Goal: Check status: Check status

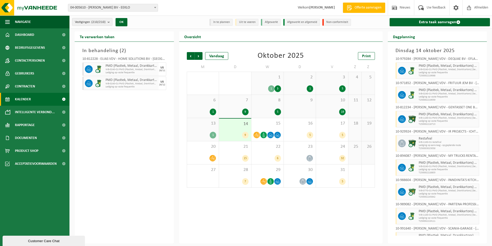
click at [26, 97] on span "Kalender" at bounding box center [23, 99] width 16 height 13
click at [264, 133] on icon at bounding box center [263, 135] width 4 height 4
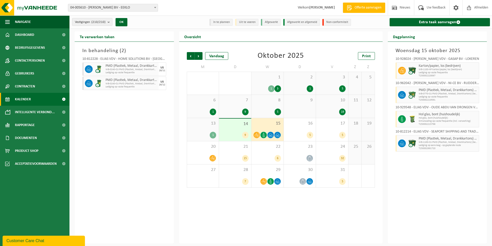
click at [269, 124] on span "15" at bounding box center [267, 123] width 27 height 6
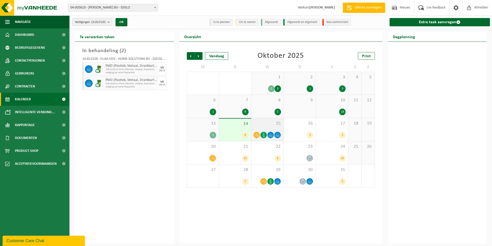
click at [269, 124] on span "15" at bounding box center [267, 123] width 27 height 6
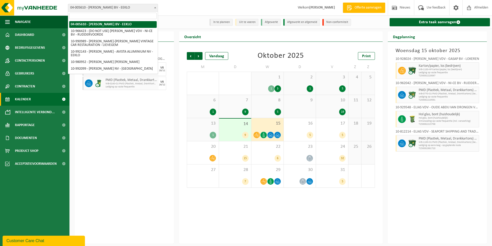
click at [154, 5] on span at bounding box center [155, 7] width 5 height 7
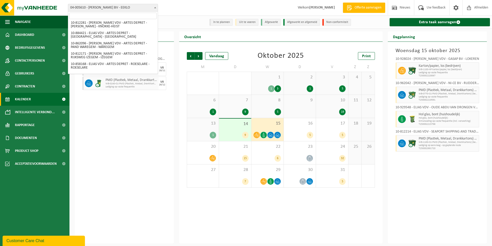
scroll to position [540, 0]
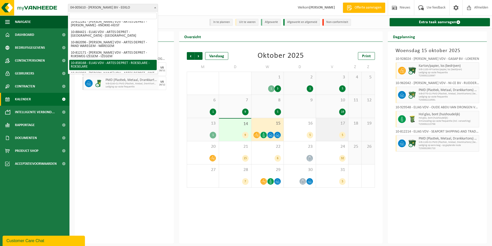
click at [327, 130] on div "17 5" at bounding box center [332, 129] width 32 height 23
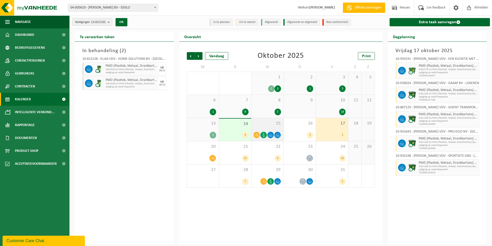
click at [265, 129] on div "15" at bounding box center [267, 129] width 32 height 23
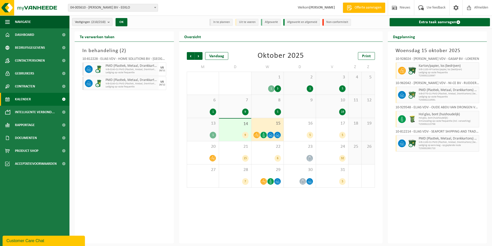
click at [337, 105] on div "10 19" at bounding box center [332, 106] width 32 height 23
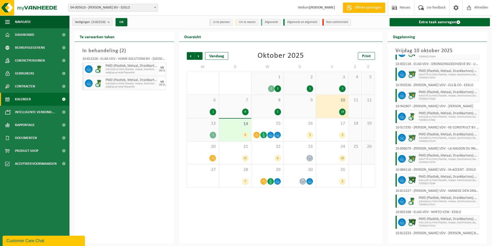
scroll to position [49, 0]
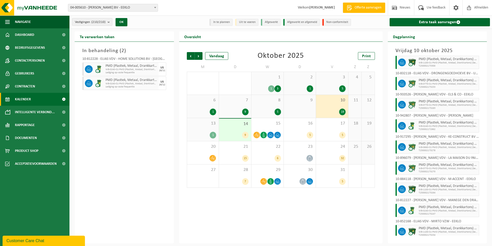
click at [334, 83] on div "3 5" at bounding box center [332, 83] width 32 height 23
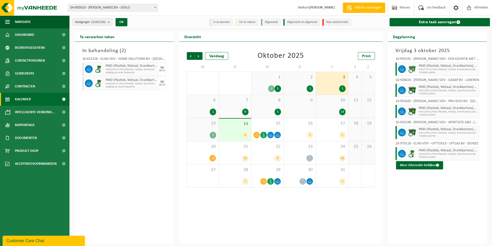
click at [334, 100] on span "10" at bounding box center [332, 100] width 27 height 6
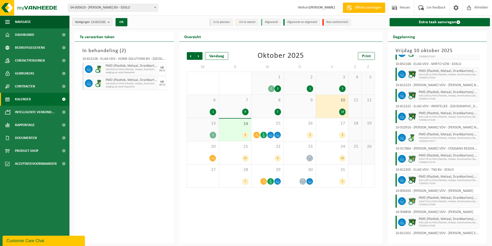
scroll to position [229, 0]
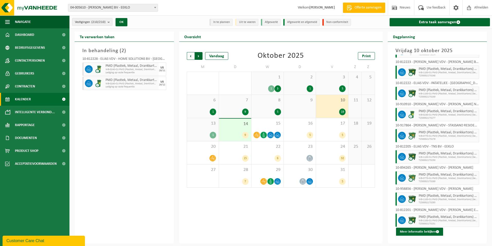
click at [189, 54] on span "Vorige" at bounding box center [191, 56] width 8 height 8
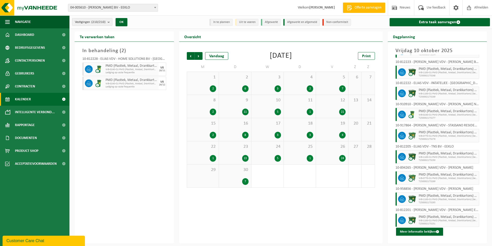
click at [314, 151] on div "25 1" at bounding box center [300, 152] width 32 height 23
click at [329, 155] on div "24" at bounding box center [332, 158] width 27 height 7
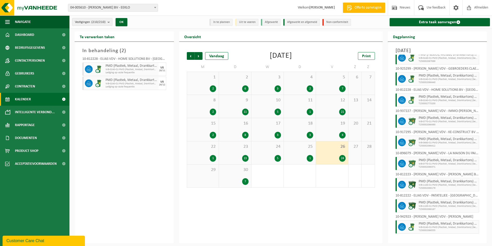
scroll to position [206, 0]
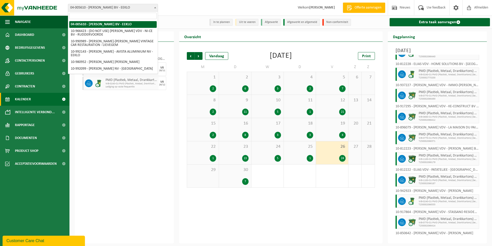
click at [151, 7] on span "04-005610 - [PERSON_NAME] BV - EEKLO" at bounding box center [113, 7] width 90 height 7
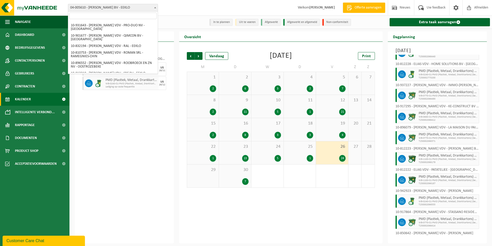
scroll to position [1603, 0]
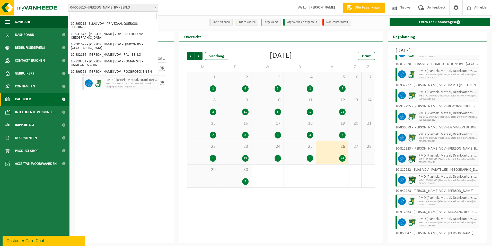
select select "140039"
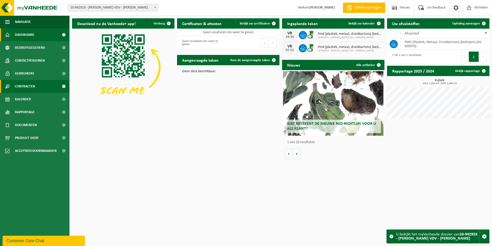
drag, startPoint x: 33, startPoint y: 86, endPoint x: 37, endPoint y: 90, distance: 5.1
click at [33, 86] on span "Contracten" at bounding box center [25, 86] width 20 height 13
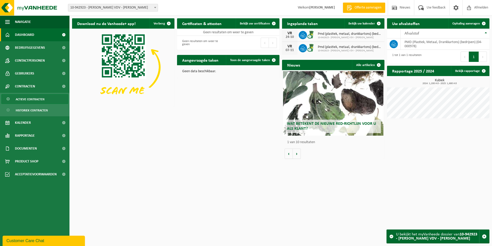
click at [31, 100] on span "Actieve contracten" at bounding box center [30, 99] width 29 height 10
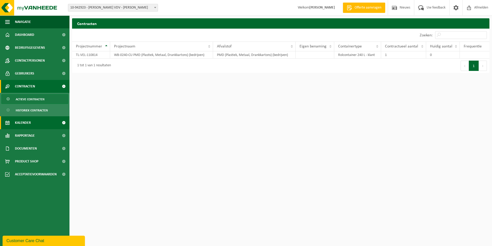
click at [31, 124] on link "Kalender" at bounding box center [34, 122] width 69 height 13
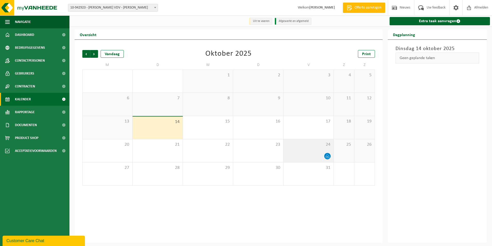
click at [310, 147] on span "24" at bounding box center [308, 145] width 45 height 6
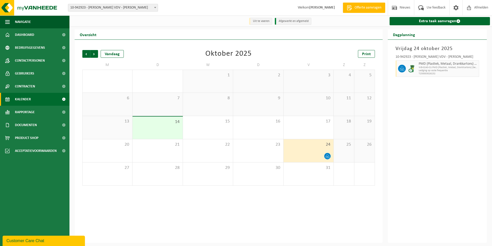
click at [154, 7] on span at bounding box center [155, 7] width 5 height 7
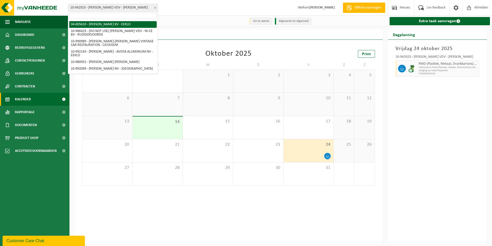
select select "35936"
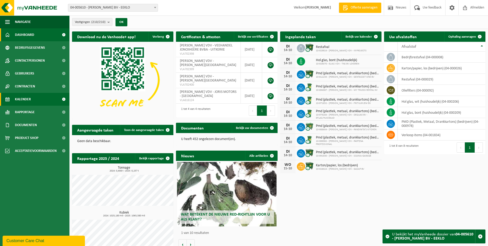
click at [30, 100] on span "Kalender" at bounding box center [23, 99] width 16 height 13
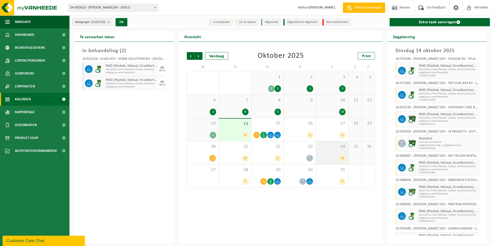
click at [329, 155] on div "32" at bounding box center [332, 158] width 27 height 7
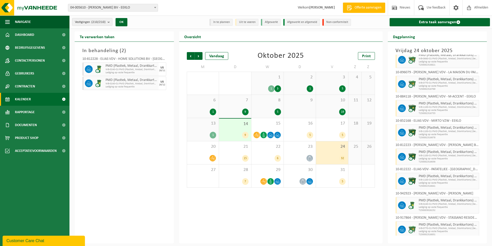
scroll to position [335, 0]
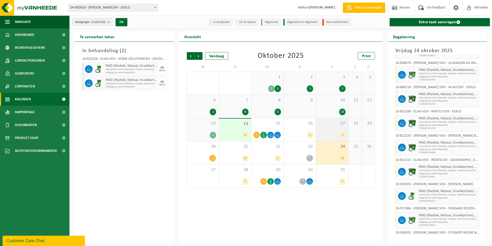
click at [326, 133] on div "5" at bounding box center [332, 135] width 27 height 7
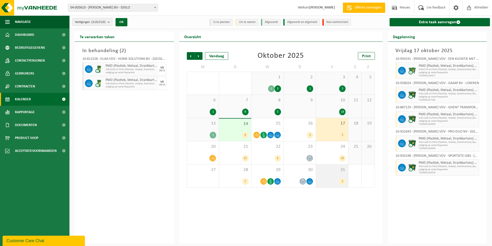
click at [330, 172] on span "31" at bounding box center [332, 170] width 27 height 6
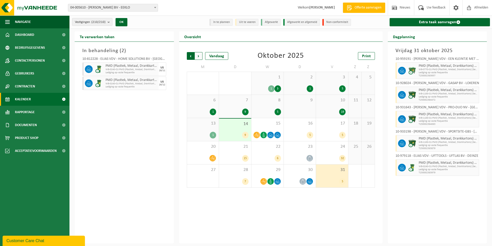
click at [199, 56] on span "Volgende" at bounding box center [199, 56] width 8 height 8
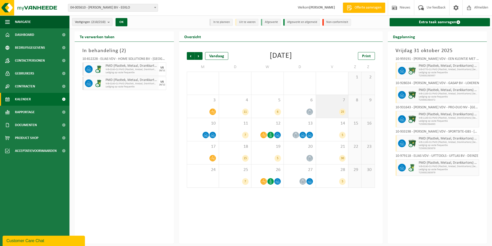
click at [330, 103] on div "7 25" at bounding box center [332, 106] width 32 height 23
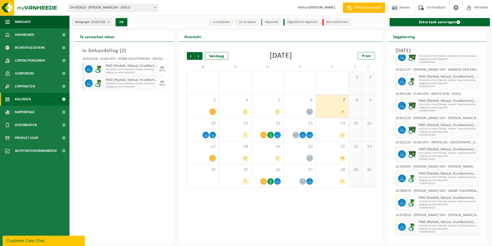
scroll to position [257, 0]
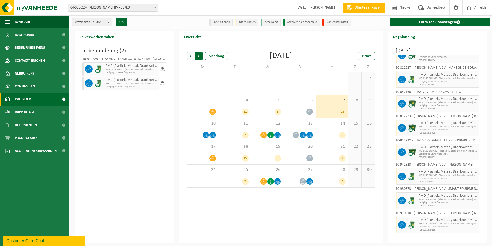
click at [190, 55] on span "Vorige" at bounding box center [191, 56] width 8 height 8
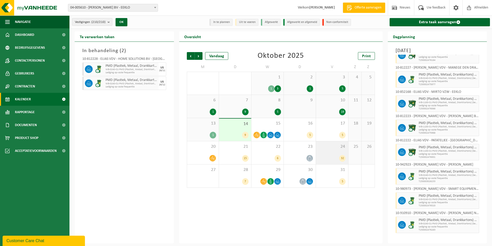
click at [335, 153] on div "24 32" at bounding box center [332, 152] width 32 height 23
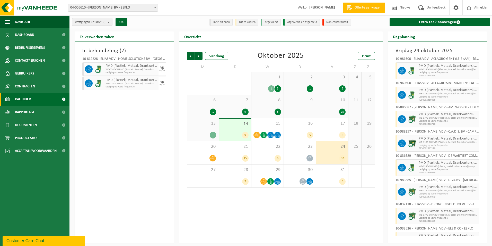
click at [335, 107] on div "10 19" at bounding box center [332, 106] width 32 height 23
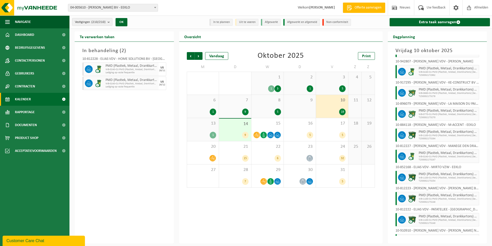
scroll to position [229, 0]
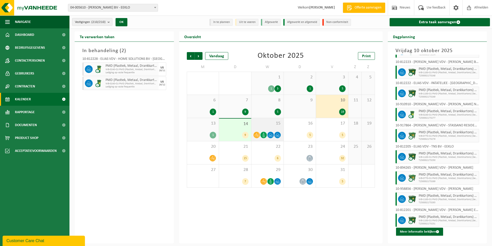
click at [270, 134] on icon at bounding box center [270, 135] width 4 height 4
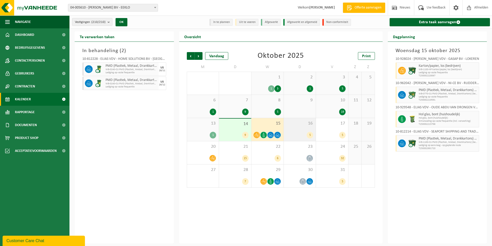
click at [302, 125] on span "16" at bounding box center [299, 123] width 27 height 6
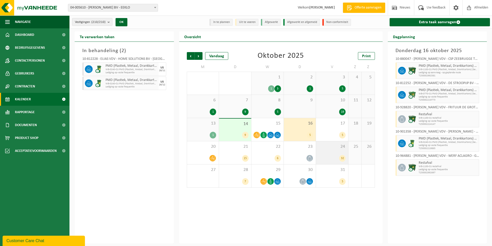
click at [326, 155] on div "32" at bounding box center [332, 158] width 27 height 7
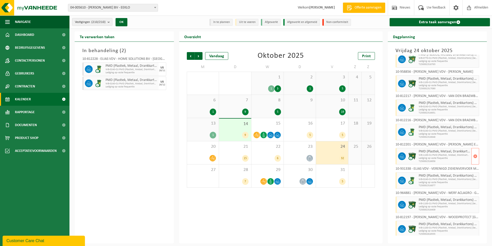
scroll to position [594, 0]
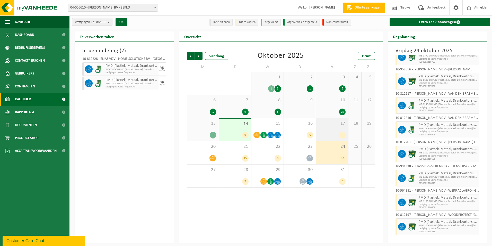
click at [335, 132] on div "5" at bounding box center [332, 135] width 27 height 7
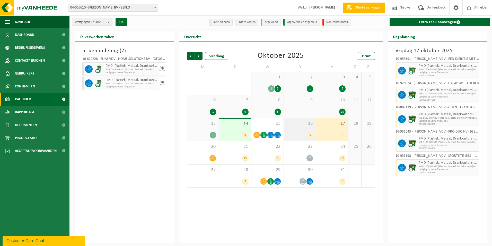
click at [298, 132] on div "5" at bounding box center [299, 135] width 27 height 7
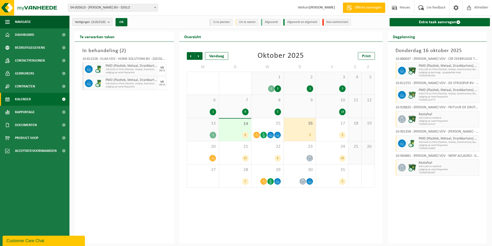
click at [298, 132] on div "5" at bounding box center [299, 135] width 27 height 7
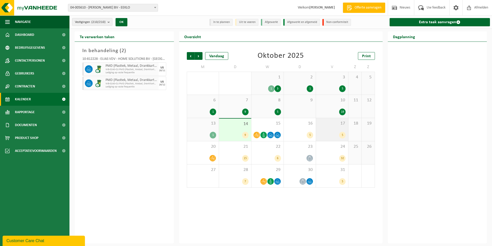
click at [324, 133] on div "5" at bounding box center [332, 135] width 27 height 7
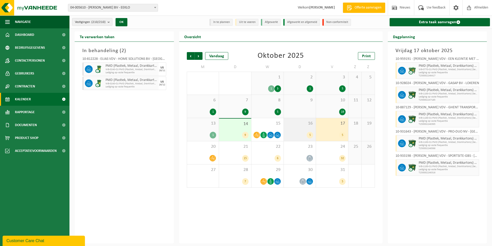
click at [307, 132] on div "5" at bounding box center [299, 135] width 27 height 7
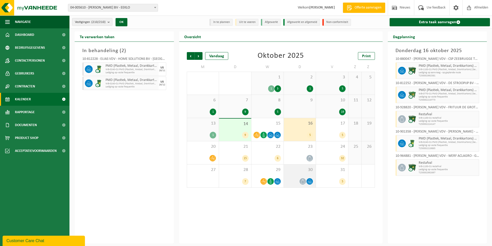
click at [305, 174] on div "30" at bounding box center [300, 175] width 32 height 23
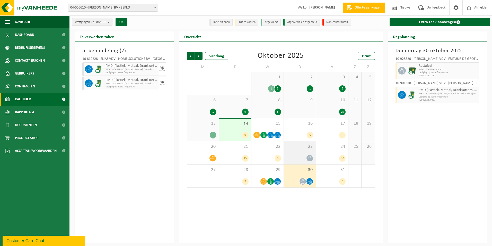
click at [300, 156] on div at bounding box center [299, 157] width 27 height 7
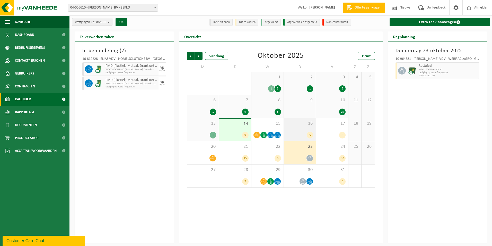
click at [305, 127] on div "16 5" at bounding box center [300, 129] width 32 height 23
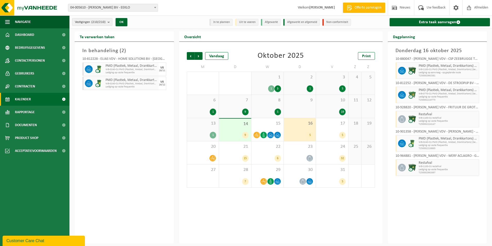
click at [243, 129] on div "14 9" at bounding box center [235, 129] width 32 height 22
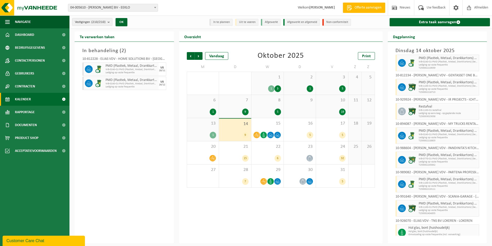
scroll to position [38, 0]
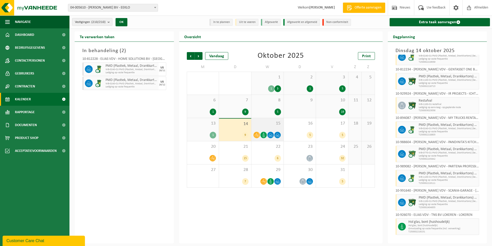
click at [262, 133] on icon at bounding box center [263, 135] width 4 height 4
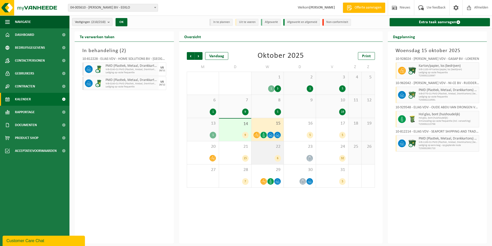
click at [267, 148] on span "22" at bounding box center [267, 147] width 27 height 6
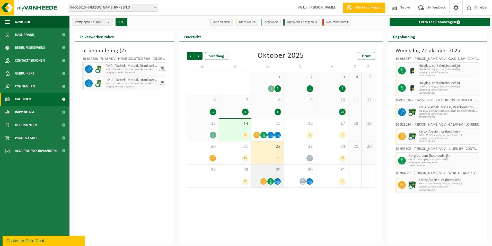
click at [269, 178] on span at bounding box center [270, 181] width 6 height 6
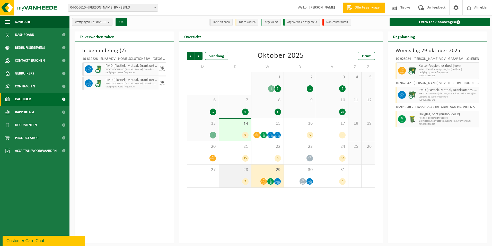
click at [245, 179] on div "7" at bounding box center [245, 181] width 6 height 7
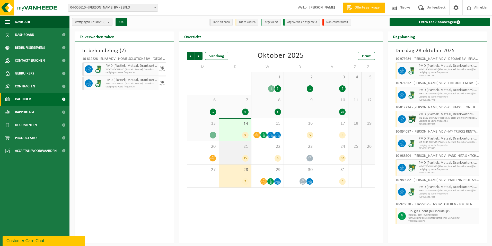
click at [231, 159] on div "15" at bounding box center [235, 158] width 27 height 7
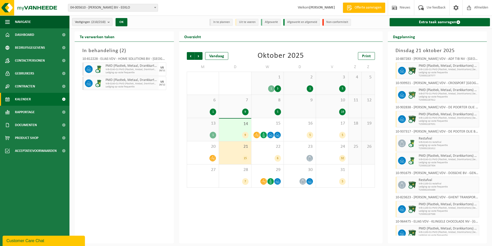
click at [153, 8] on span at bounding box center [155, 7] width 5 height 7
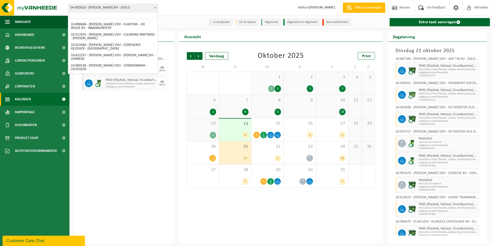
scroll to position [824, 0]
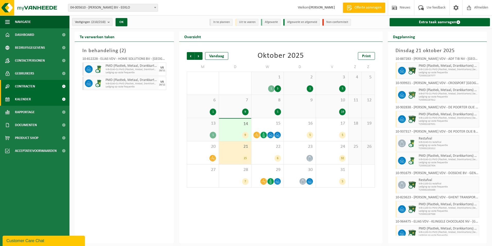
click at [33, 85] on span "Contracten" at bounding box center [25, 86] width 20 height 13
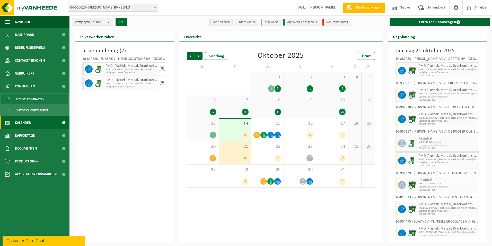
click at [37, 100] on span "Actieve contracten" at bounding box center [30, 99] width 29 height 10
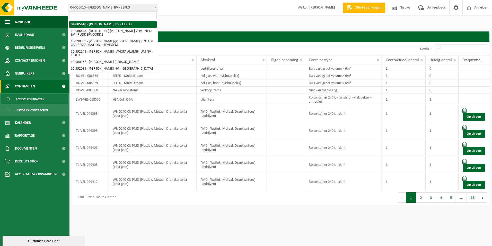
click at [155, 8] on span at bounding box center [155, 7] width 5 height 7
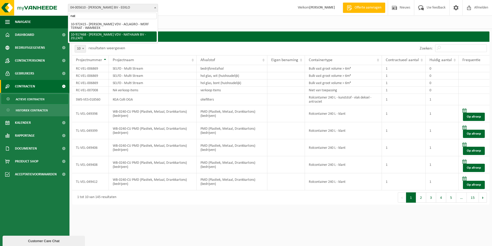
type input "nat"
select select "128041"
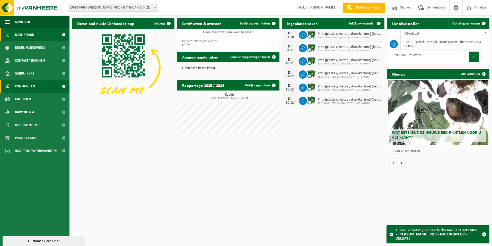
click at [26, 87] on span "Contracten" at bounding box center [25, 86] width 20 height 13
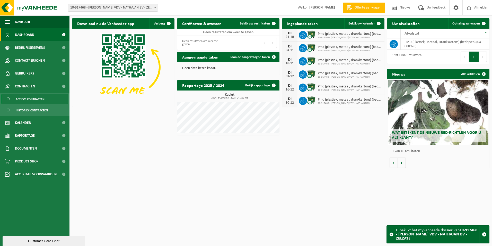
drag, startPoint x: 29, startPoint y: 97, endPoint x: 62, endPoint y: 102, distance: 33.9
click at [29, 97] on span "Actieve contracten" at bounding box center [30, 99] width 29 height 10
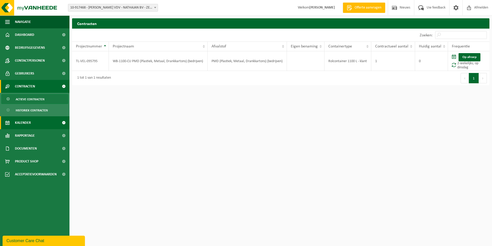
click at [23, 121] on span "Kalender" at bounding box center [23, 122] width 16 height 13
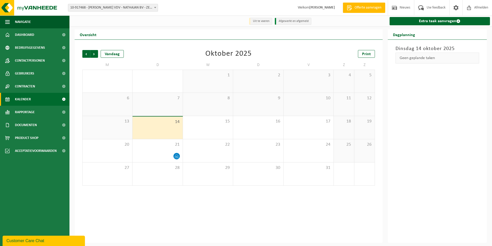
click at [158, 108] on div "7" at bounding box center [158, 104] width 50 height 23
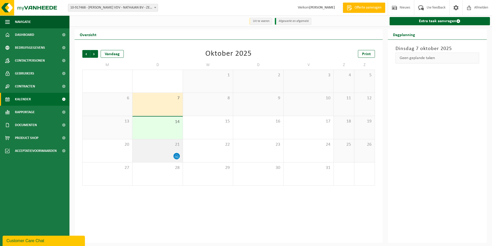
click at [163, 155] on div at bounding box center [157, 155] width 45 height 7
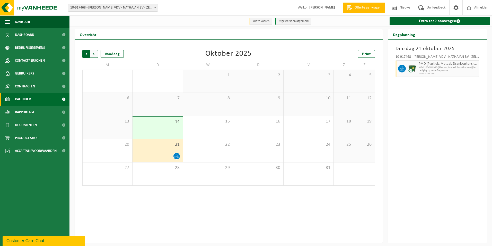
click at [95, 54] on span "Volgende" at bounding box center [94, 54] width 8 height 8
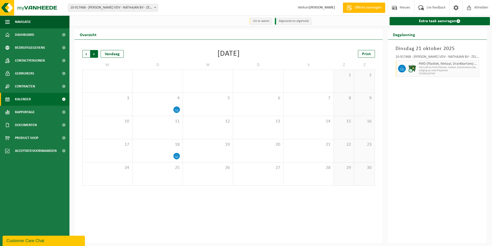
click at [83, 53] on span "Vorige" at bounding box center [86, 54] width 8 height 8
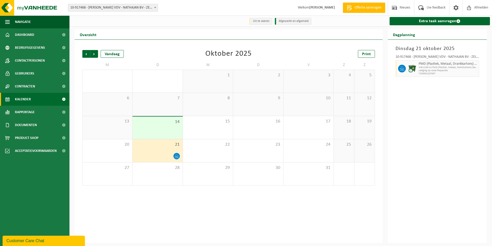
click at [83, 53] on span "Vorige" at bounding box center [86, 54] width 8 height 8
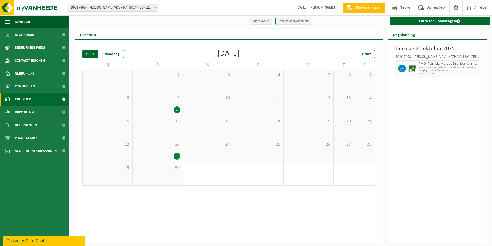
click at [165, 154] on div "1" at bounding box center [157, 156] width 45 height 7
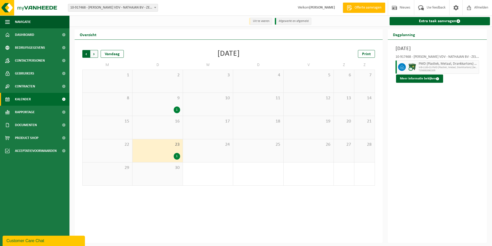
click at [95, 54] on span "Volgende" at bounding box center [94, 54] width 8 height 8
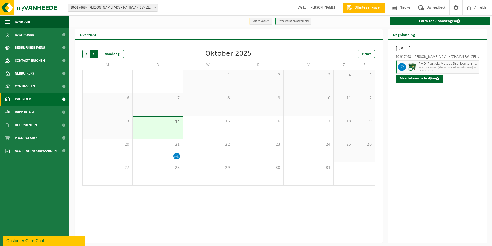
click at [85, 53] on span "Vorige" at bounding box center [86, 54] width 8 height 8
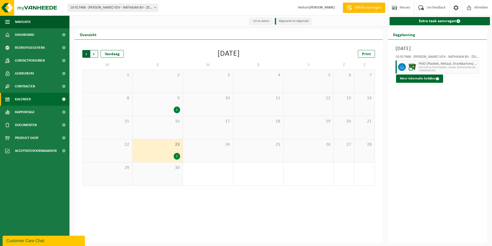
click at [91, 52] on span "Volgende" at bounding box center [94, 54] width 8 height 8
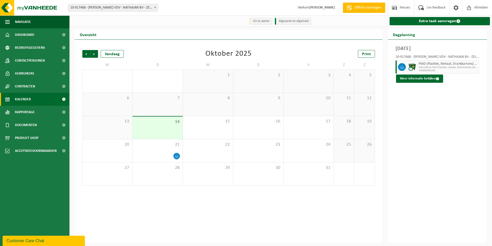
click at [161, 108] on div "7" at bounding box center [158, 104] width 50 height 23
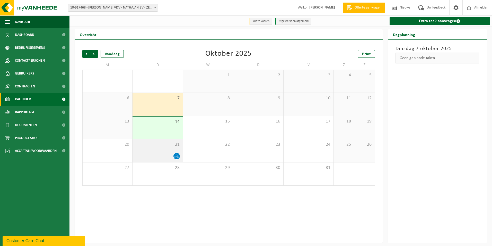
click at [164, 149] on div "21" at bounding box center [158, 150] width 50 height 23
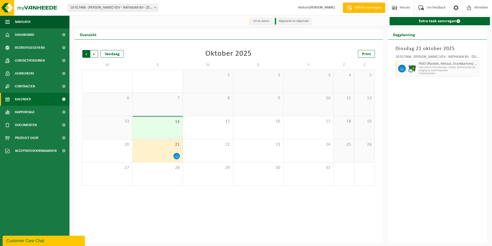
click at [95, 55] on span "Volgende" at bounding box center [94, 54] width 8 height 8
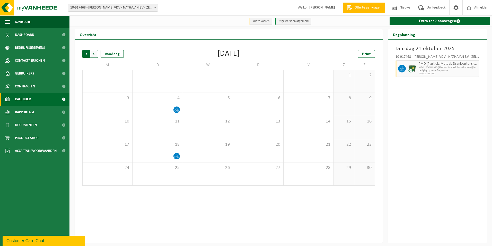
click at [95, 52] on span "Volgende" at bounding box center [94, 54] width 8 height 8
click at [84, 54] on span "Vorige" at bounding box center [86, 54] width 8 height 8
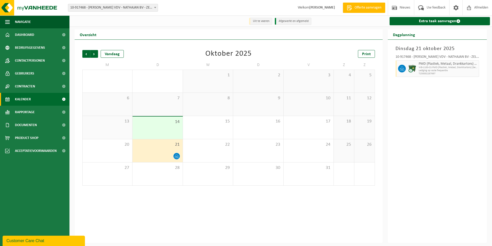
click at [84, 54] on span "Vorige" at bounding box center [86, 54] width 8 height 8
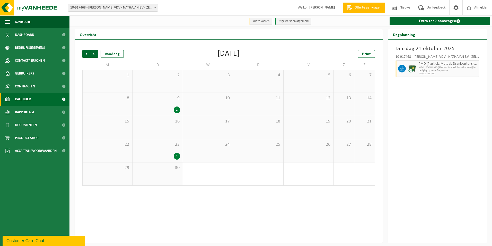
click at [156, 8] on span at bounding box center [155, 7] width 5 height 7
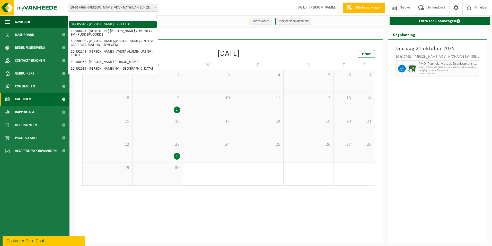
select select "35936"
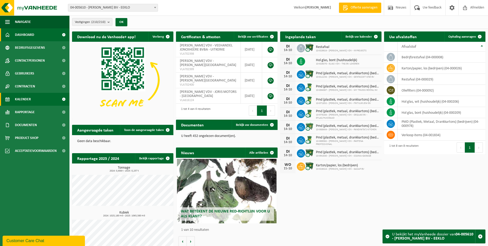
click at [40, 98] on link "Kalender" at bounding box center [34, 99] width 69 height 13
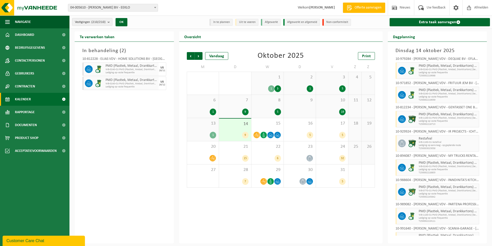
click at [234, 130] on div "14 9" at bounding box center [235, 129] width 32 height 22
click at [303, 108] on div "9" at bounding box center [300, 106] width 32 height 23
click at [305, 125] on span "16" at bounding box center [299, 123] width 27 height 6
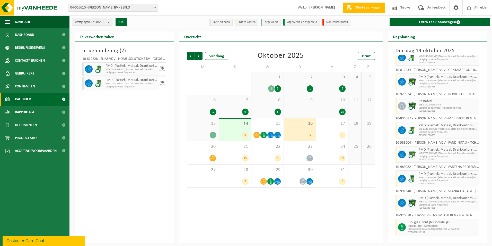
scroll to position [38, 0]
click at [304, 134] on div "5" at bounding box center [299, 135] width 27 height 7
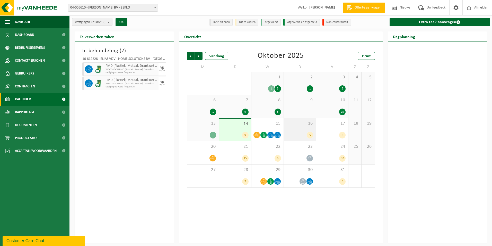
click at [303, 124] on span "16" at bounding box center [299, 123] width 27 height 6
click at [302, 137] on div "5" at bounding box center [299, 135] width 27 height 7
click at [297, 131] on div "16 5" at bounding box center [300, 129] width 32 height 23
click at [262, 130] on div "15" at bounding box center [267, 129] width 32 height 23
click at [297, 132] on div "5" at bounding box center [299, 135] width 27 height 7
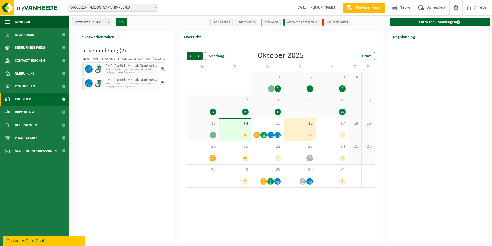
click at [156, 7] on span at bounding box center [155, 7] width 5 height 7
click at [293, 124] on span "16" at bounding box center [299, 123] width 27 height 6
click at [269, 133] on icon at bounding box center [270, 135] width 4 height 4
click at [306, 126] on div "16 5" at bounding box center [300, 129] width 32 height 23
click at [299, 132] on div "5" at bounding box center [299, 135] width 27 height 7
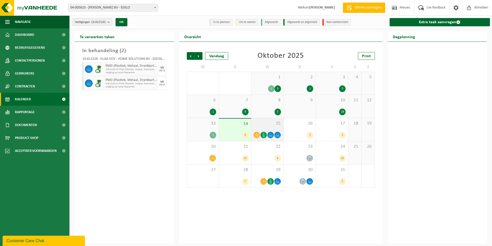
click at [270, 127] on div "15" at bounding box center [267, 129] width 32 height 23
click at [305, 130] on div "16 5" at bounding box center [300, 129] width 32 height 23
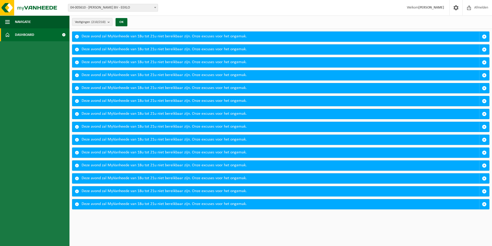
click at [64, 33] on span at bounding box center [64, 34] width 12 height 13
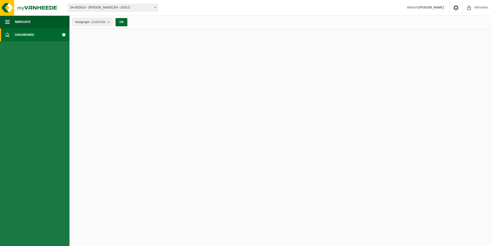
drag, startPoint x: 0, startPoint y: 0, endPoint x: 64, endPoint y: 33, distance: 71.6
click at [64, 33] on span at bounding box center [64, 34] width 12 height 13
click at [151, 5] on span "04-005610 - [PERSON_NAME] BV - EEKLO" at bounding box center [113, 7] width 90 height 7
click at [6, 23] on span "button" at bounding box center [7, 21] width 5 height 13
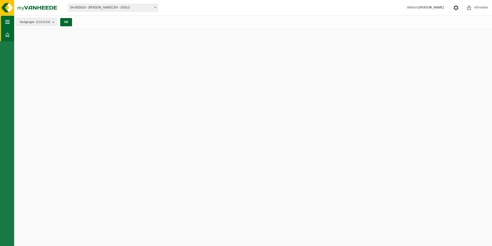
click at [6, 23] on span "button" at bounding box center [7, 21] width 5 height 13
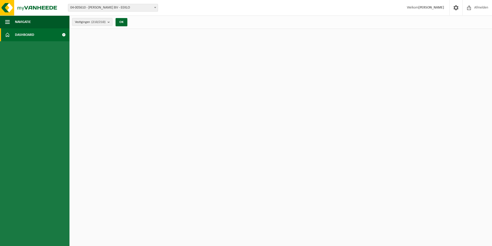
click at [7, 34] on span at bounding box center [7, 34] width 5 height 13
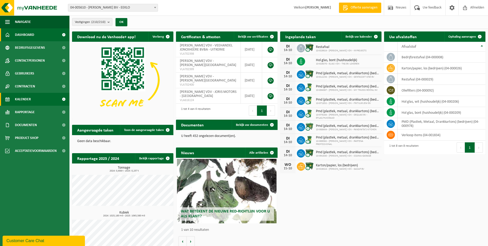
click at [22, 96] on span "Kalender" at bounding box center [23, 99] width 16 height 13
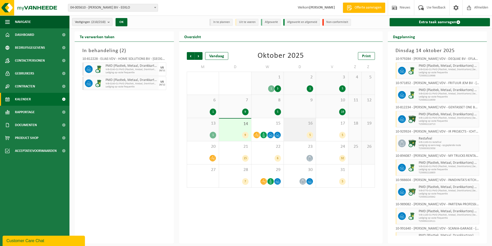
click at [293, 138] on div "16 5" at bounding box center [300, 129] width 32 height 23
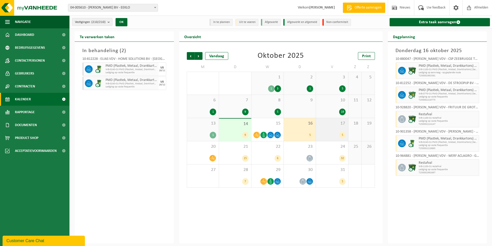
click at [332, 135] on div "5" at bounding box center [332, 135] width 27 height 7
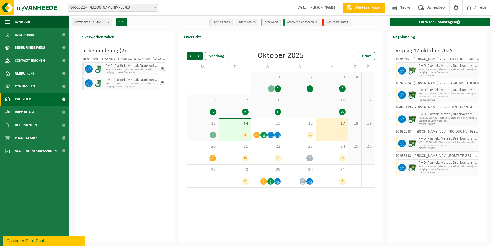
click at [328, 123] on span "17" at bounding box center [332, 123] width 27 height 6
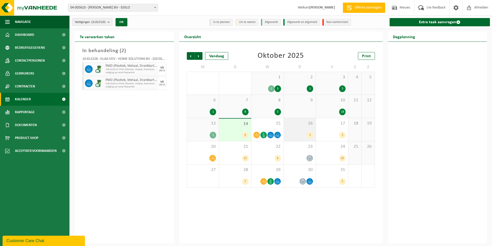
click at [305, 134] on div "5" at bounding box center [299, 135] width 27 height 7
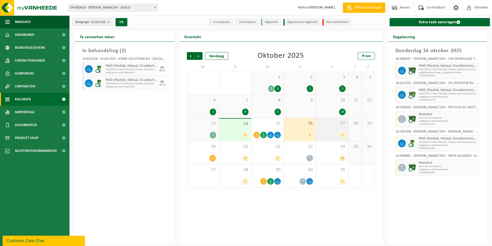
click at [329, 129] on div "17 5" at bounding box center [332, 129] width 32 height 23
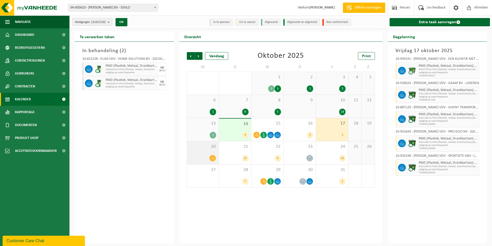
click at [206, 152] on div "20" at bounding box center [203, 152] width 32 height 23
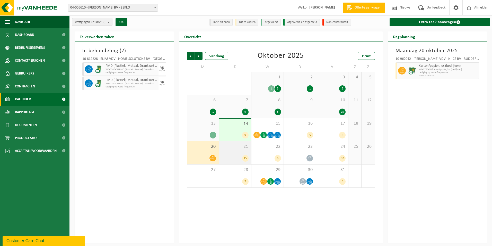
click at [230, 153] on div "21 15" at bounding box center [235, 152] width 32 height 23
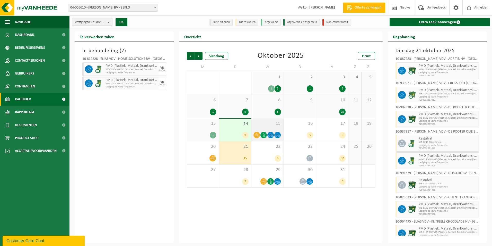
click at [270, 127] on div "15" at bounding box center [267, 129] width 32 height 23
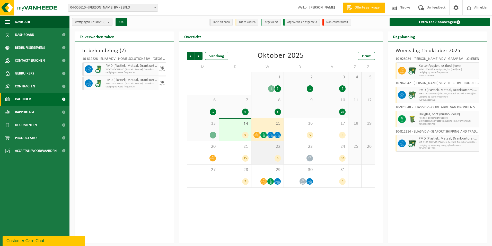
click at [266, 145] on span "22" at bounding box center [267, 147] width 27 height 6
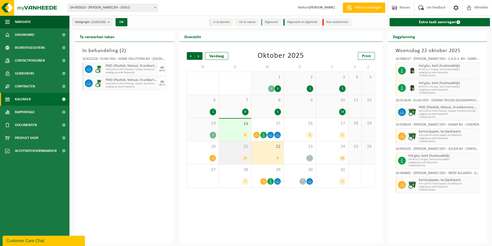
click at [238, 155] on div "15" at bounding box center [235, 158] width 27 height 7
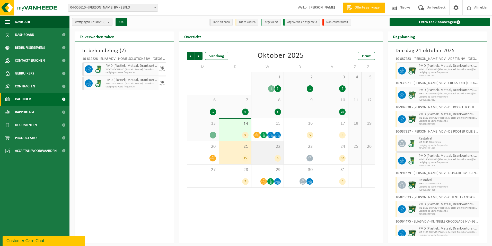
click at [269, 152] on div "22 6" at bounding box center [267, 152] width 32 height 23
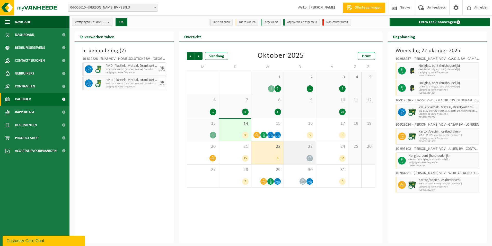
click at [298, 154] on div at bounding box center [299, 157] width 27 height 7
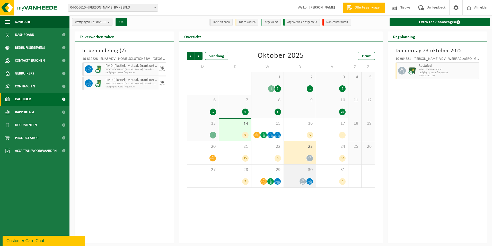
click at [304, 176] on div "30" at bounding box center [300, 175] width 32 height 23
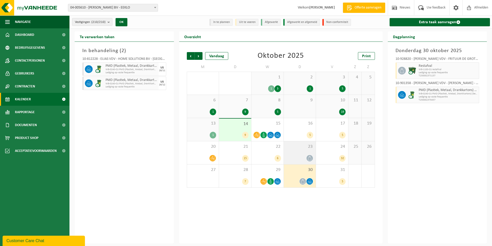
click at [299, 154] on div "23" at bounding box center [300, 152] width 32 height 23
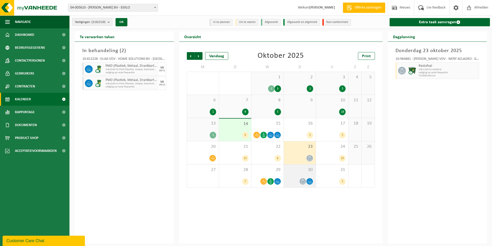
click at [298, 174] on div "30" at bounding box center [300, 175] width 32 height 23
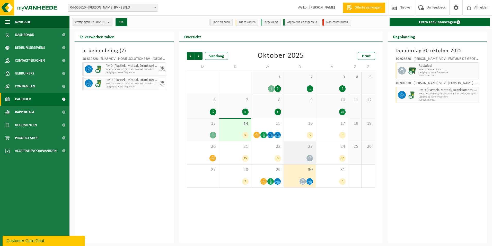
click at [301, 155] on div at bounding box center [299, 157] width 27 height 7
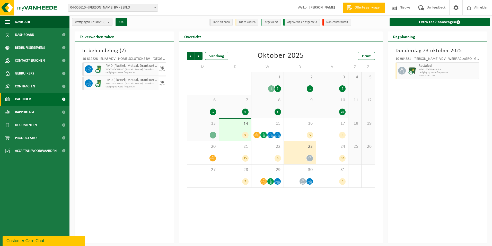
click at [155, 7] on b at bounding box center [155, 7] width 2 height 1
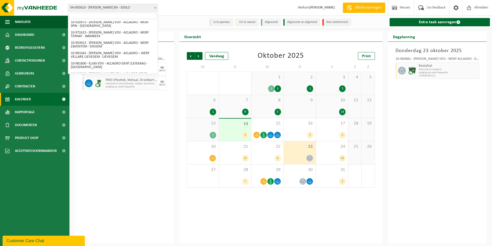
scroll to position [180, 0]
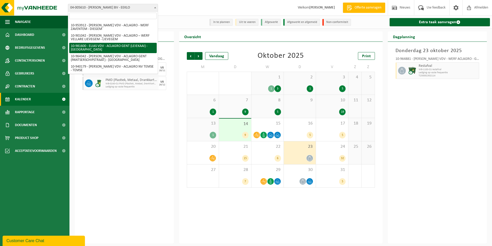
select select "162082"
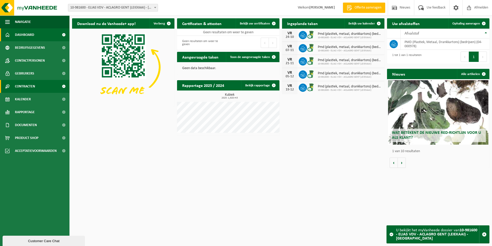
click at [30, 87] on span "Contracten" at bounding box center [25, 86] width 20 height 13
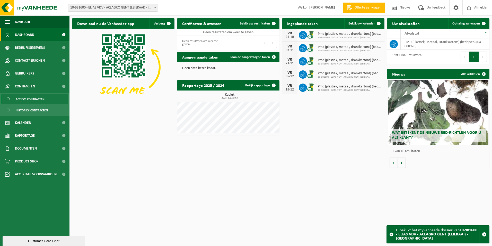
drag, startPoint x: 33, startPoint y: 100, endPoint x: 37, endPoint y: 100, distance: 4.4
click at [33, 99] on span "Actieve contracten" at bounding box center [30, 99] width 29 height 10
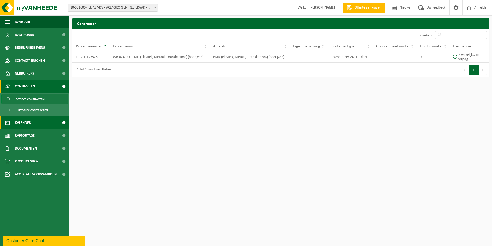
click at [23, 120] on span "Kalender" at bounding box center [23, 122] width 16 height 13
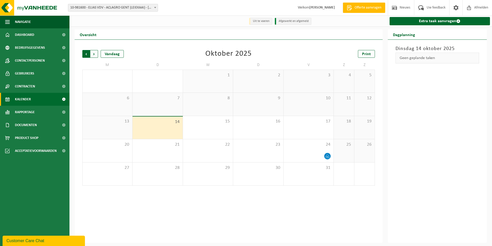
click at [93, 55] on span "Volgende" at bounding box center [94, 54] width 8 height 8
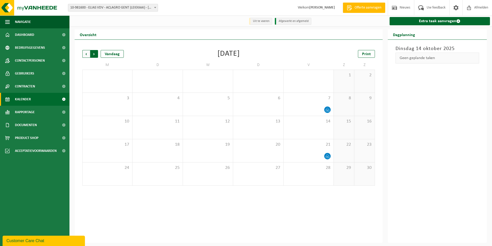
click at [83, 54] on span "Vorige" at bounding box center [86, 54] width 8 height 8
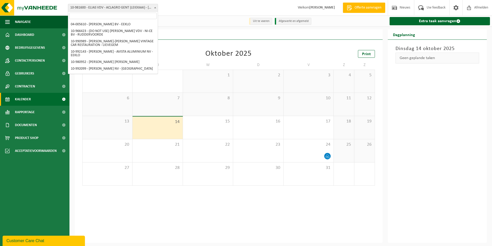
click at [156, 7] on b at bounding box center [155, 7] width 2 height 1
select select "35936"
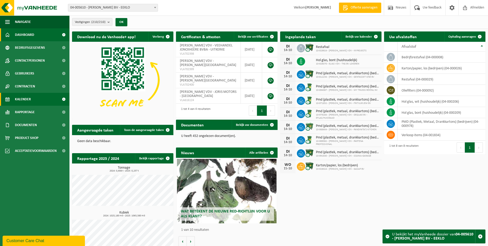
drag, startPoint x: 23, startPoint y: 95, endPoint x: 40, endPoint y: 100, distance: 17.7
click at [24, 95] on span "Kalender" at bounding box center [23, 99] width 16 height 13
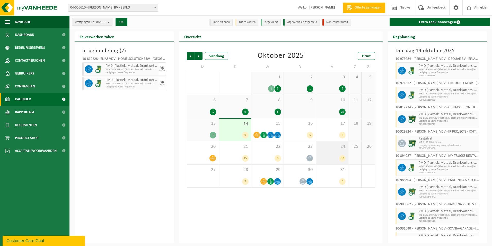
click at [327, 154] on div "24 32" at bounding box center [332, 152] width 32 height 23
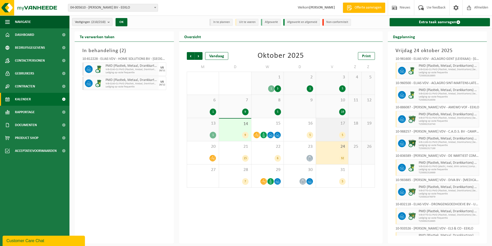
click at [331, 135] on div "5" at bounding box center [332, 135] width 27 height 7
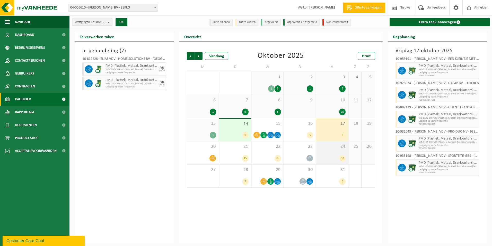
click at [333, 152] on div "24 32" at bounding box center [332, 152] width 32 height 23
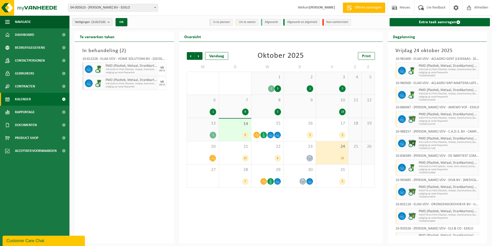
click at [326, 107] on div "10 19" at bounding box center [332, 106] width 32 height 23
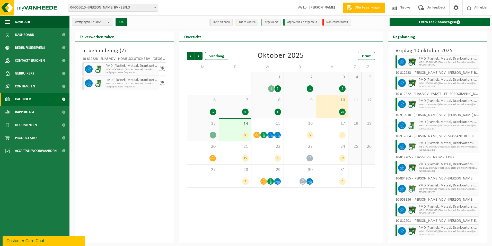
scroll to position [229, 0]
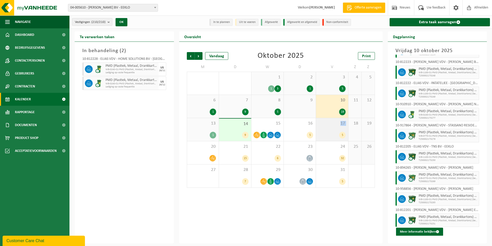
click at [333, 128] on div "17 5" at bounding box center [332, 129] width 32 height 23
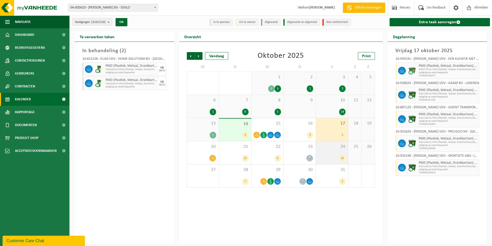
drag, startPoint x: 333, startPoint y: 128, endPoint x: 333, endPoint y: 153, distance: 25.5
click at [333, 153] on div "24 32" at bounding box center [332, 152] width 32 height 23
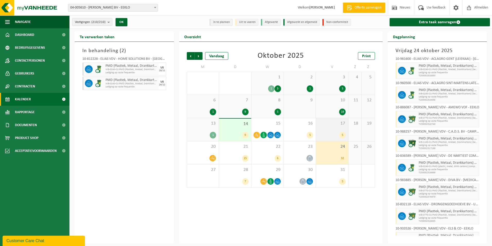
click at [337, 132] on div "5" at bounding box center [332, 135] width 27 height 7
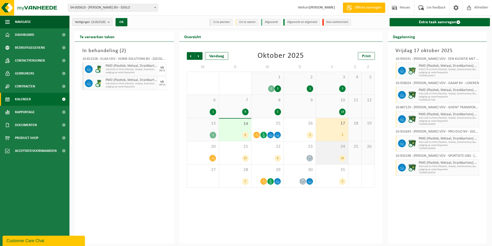
click at [331, 152] on div "24 32" at bounding box center [332, 152] width 32 height 23
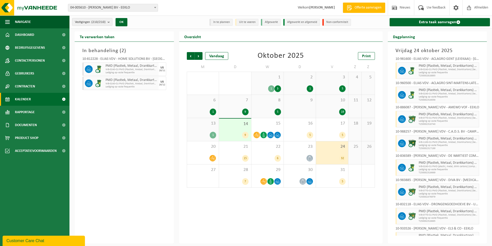
click at [234, 132] on div "9" at bounding box center [235, 135] width 27 height 7
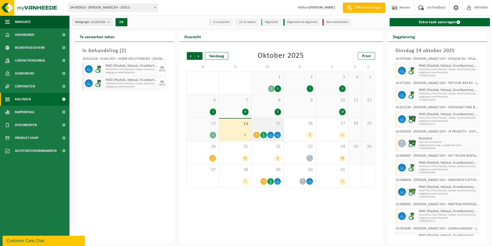
click at [266, 125] on span "15" at bounding box center [267, 123] width 27 height 6
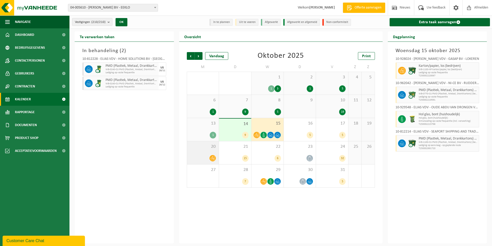
click at [200, 153] on div "20" at bounding box center [203, 152] width 32 height 23
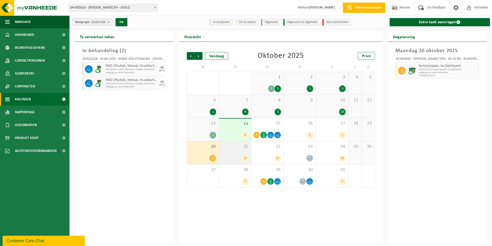
click at [232, 154] on div "21 15" at bounding box center [235, 152] width 32 height 23
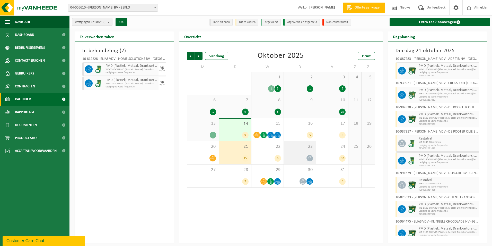
click at [304, 162] on div "23" at bounding box center [300, 152] width 32 height 23
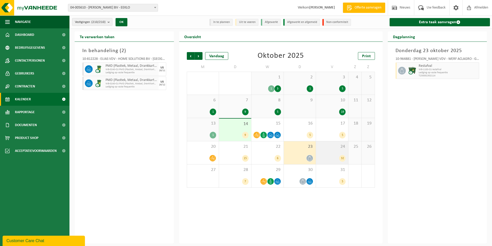
click at [330, 152] on div "24 32" at bounding box center [332, 152] width 32 height 23
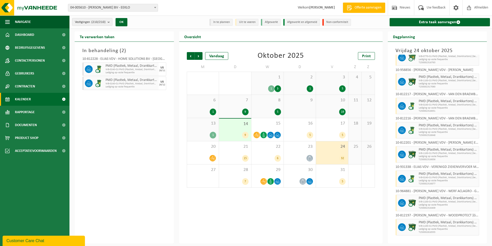
scroll to position [594, 0]
click at [324, 179] on div "5" at bounding box center [332, 181] width 27 height 7
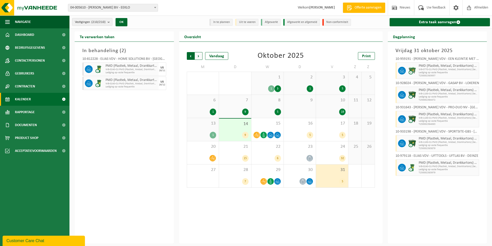
click at [200, 56] on span "Volgende" at bounding box center [199, 56] width 8 height 8
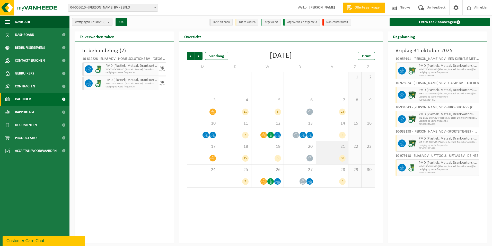
click at [329, 150] on div "21 30" at bounding box center [332, 152] width 32 height 23
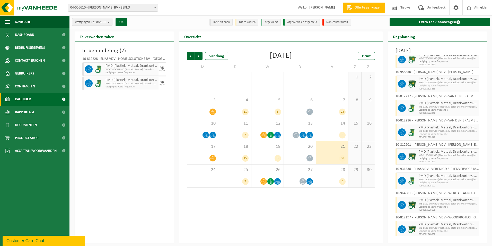
scroll to position [546, 0]
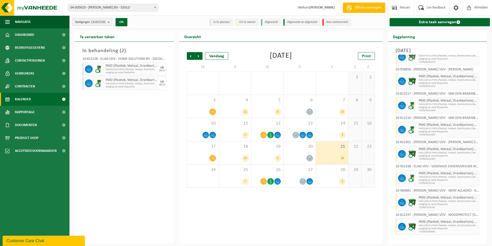
drag, startPoint x: 191, startPoint y: 56, endPoint x: 192, endPoint y: 59, distance: 3.8
click at [191, 56] on span "Vorige" at bounding box center [191, 56] width 8 height 8
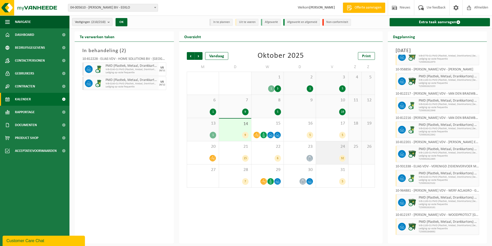
click at [332, 151] on div "24 32" at bounding box center [332, 152] width 32 height 23
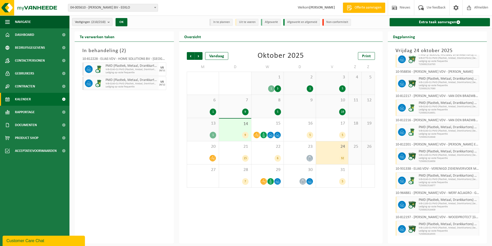
scroll to position [594, 0]
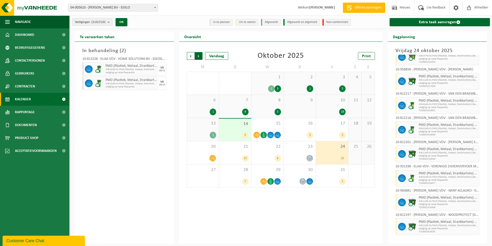
click at [188, 54] on span "Vorige" at bounding box center [191, 56] width 8 height 8
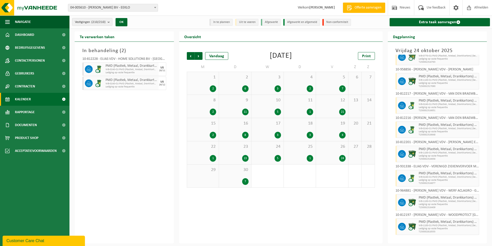
click at [300, 151] on div "25 1" at bounding box center [300, 152] width 32 height 23
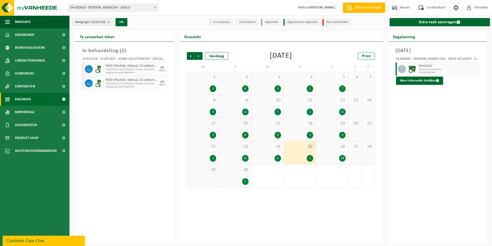
click at [340, 154] on div "26 24" at bounding box center [332, 152] width 32 height 23
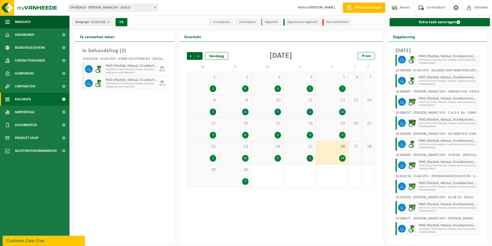
scroll to position [0, 0]
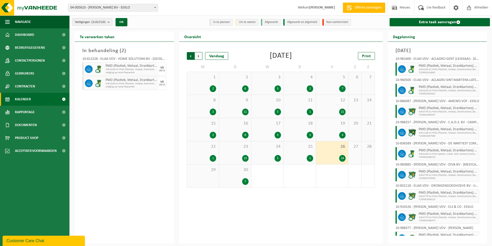
click at [198, 52] on span "Volgende" at bounding box center [199, 56] width 8 height 8
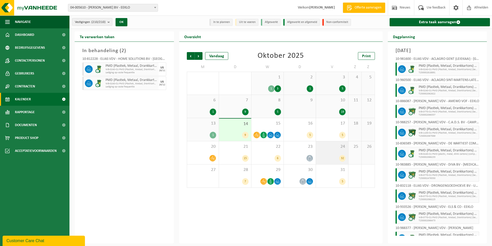
click at [327, 154] on div "24 32" at bounding box center [332, 152] width 32 height 23
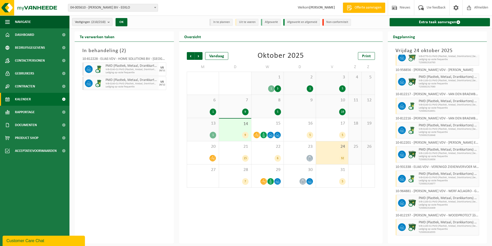
scroll to position [594, 0]
click at [325, 152] on div "24 32" at bounding box center [332, 152] width 32 height 23
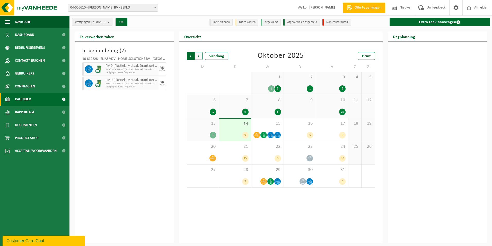
click at [201, 56] on span "Volgende" at bounding box center [199, 56] width 8 height 8
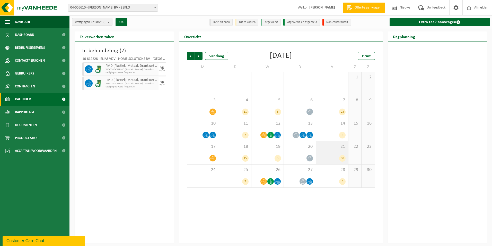
click at [332, 152] on div "21 30" at bounding box center [332, 152] width 32 height 23
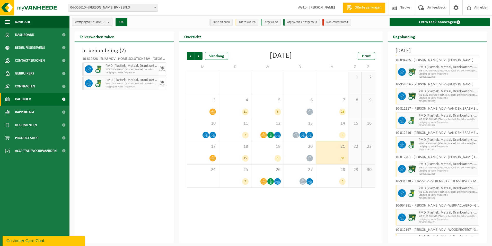
scroll to position [546, 0]
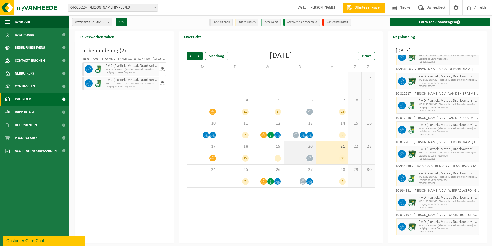
click at [302, 154] on div at bounding box center [299, 157] width 27 height 7
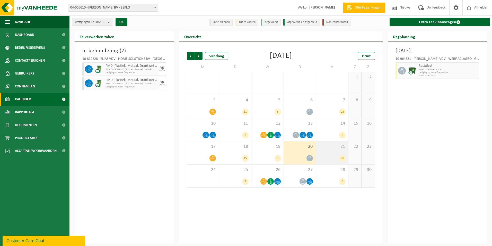
click at [328, 153] on div "21 30" at bounding box center [332, 152] width 32 height 23
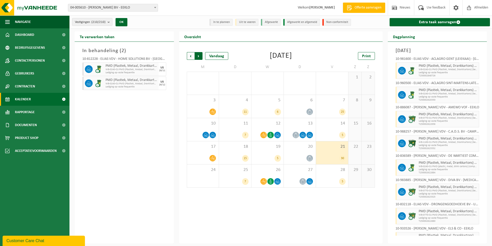
click at [189, 57] on span "Vorige" at bounding box center [191, 56] width 8 height 8
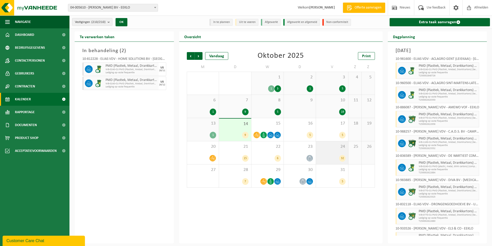
click at [328, 153] on div "24 32" at bounding box center [332, 152] width 32 height 23
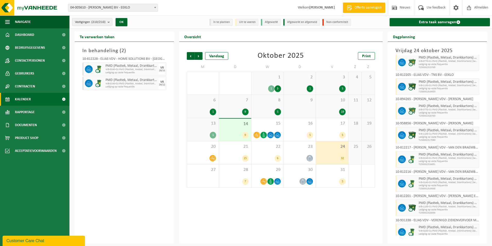
scroll to position [594, 0]
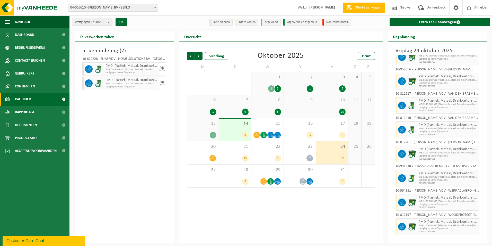
click at [327, 155] on div "32" at bounding box center [332, 158] width 27 height 7
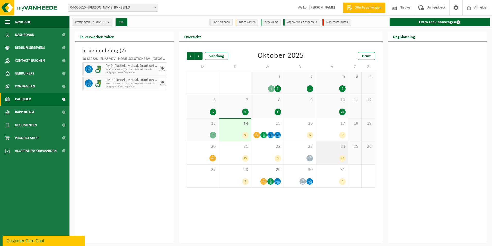
click at [329, 156] on div "32" at bounding box center [332, 158] width 27 height 7
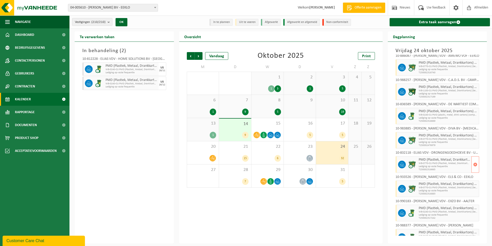
scroll to position [0, 0]
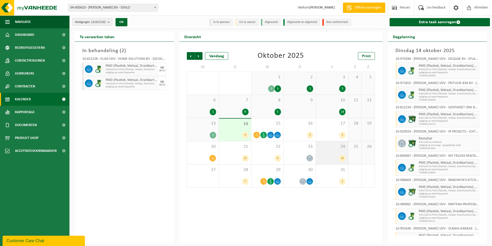
click at [333, 154] on div "24 32" at bounding box center [332, 152] width 32 height 23
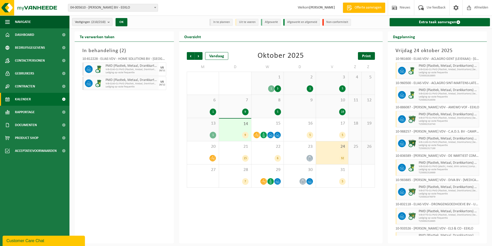
click at [368, 56] on span "Print" at bounding box center [366, 56] width 9 height 4
click at [412, 37] on h2 "Dagplanning" at bounding box center [404, 36] width 32 height 10
click at [415, 73] on img at bounding box center [412, 71] width 8 height 8
click at [189, 57] on span "Vorige" at bounding box center [191, 56] width 8 height 8
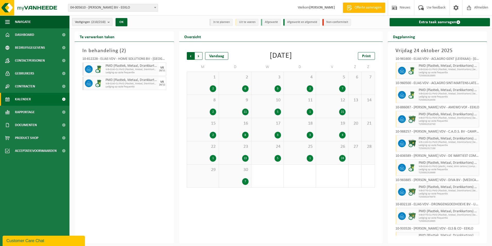
click at [199, 54] on span "Volgende" at bounding box center [199, 56] width 8 height 8
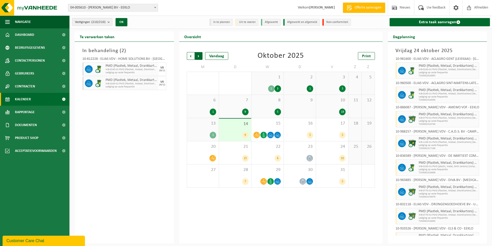
click at [191, 55] on span "Vorige" at bounding box center [191, 56] width 8 height 8
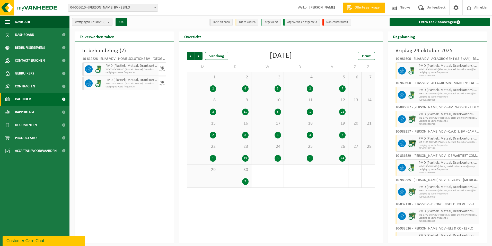
click at [338, 151] on div "26 24" at bounding box center [332, 152] width 32 height 23
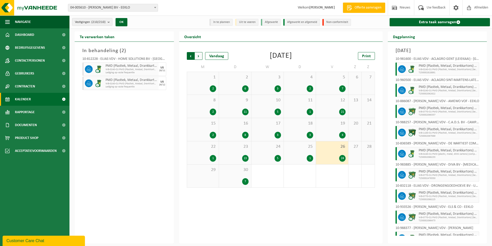
click at [199, 56] on span "Volgende" at bounding box center [199, 56] width 8 height 8
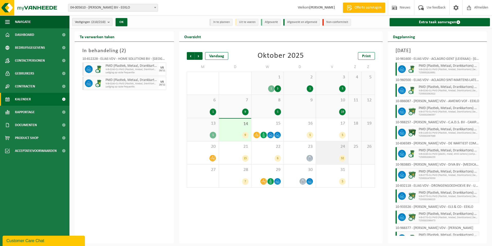
click at [331, 152] on div "24 32" at bounding box center [332, 152] width 32 height 23
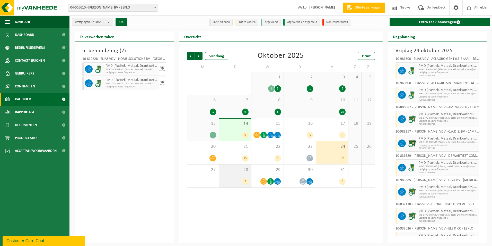
click at [239, 176] on div "28 7" at bounding box center [235, 175] width 32 height 23
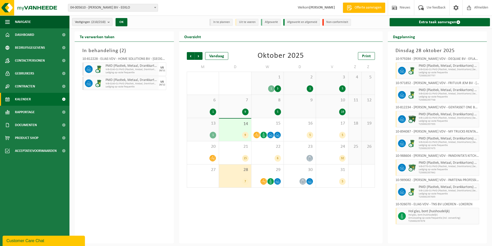
click at [233, 176] on div "28 7" at bounding box center [235, 175] width 32 height 23
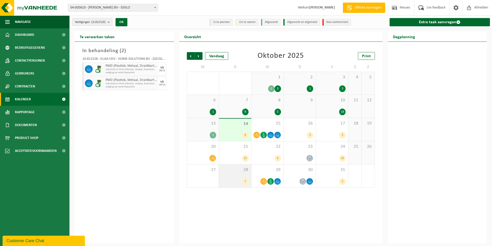
click at [242, 178] on div "7" at bounding box center [235, 181] width 27 height 7
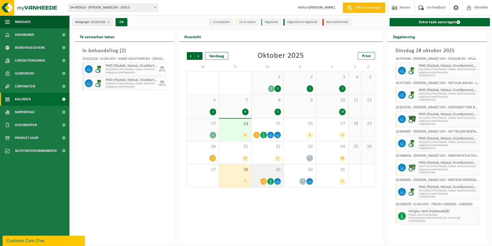
click at [268, 180] on icon at bounding box center [270, 181] width 4 height 4
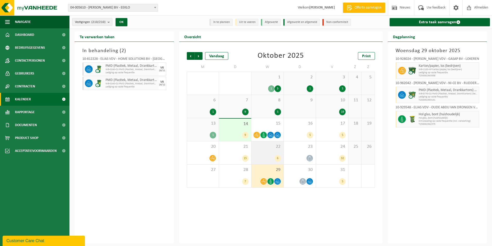
click at [261, 155] on div "6" at bounding box center [267, 158] width 27 height 7
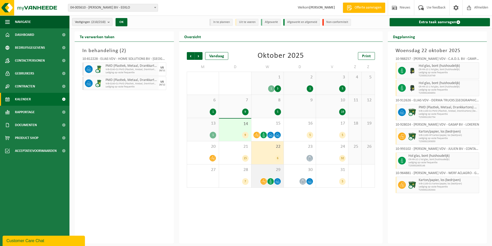
click at [262, 176] on div "29" at bounding box center [267, 175] width 32 height 23
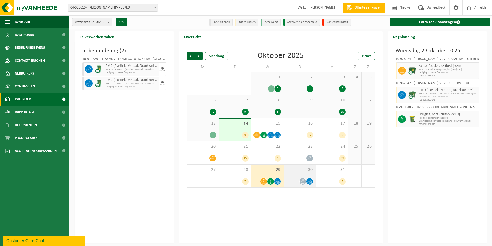
click at [300, 181] on span at bounding box center [303, 181] width 6 height 6
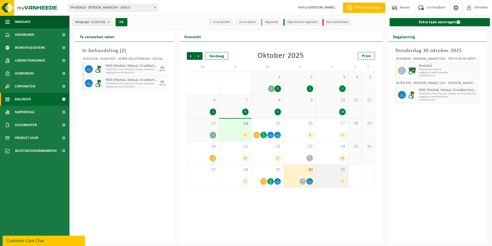
click at [334, 176] on div "31 5" at bounding box center [332, 175] width 32 height 23
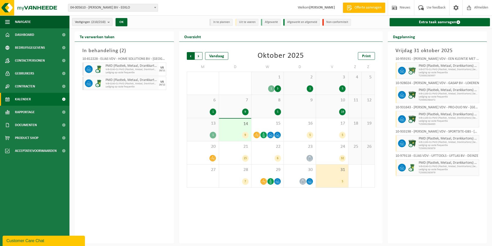
click at [200, 56] on span "Volgende" at bounding box center [199, 56] width 8 height 8
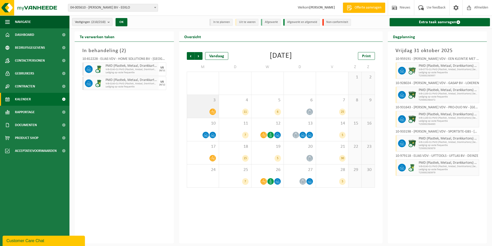
click at [203, 109] on div at bounding box center [203, 111] width 27 height 7
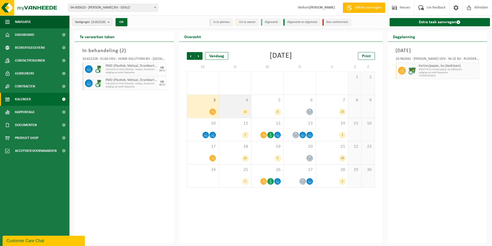
click at [244, 106] on div "4 11" at bounding box center [235, 106] width 32 height 23
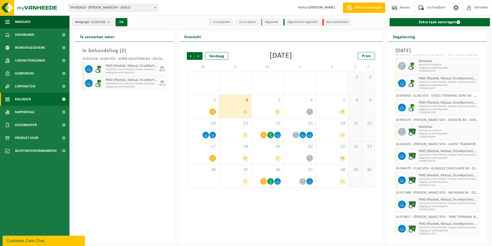
scroll to position [79, 0]
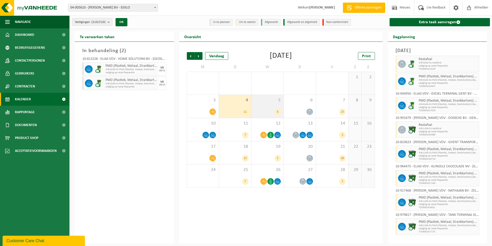
click at [266, 99] on span "5" at bounding box center [267, 100] width 27 height 6
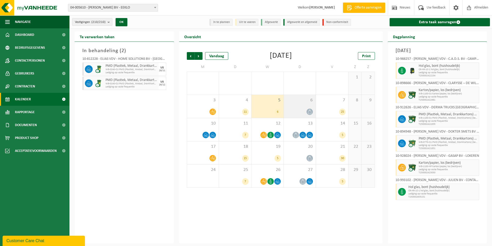
click at [304, 101] on span "6" at bounding box center [299, 100] width 27 height 6
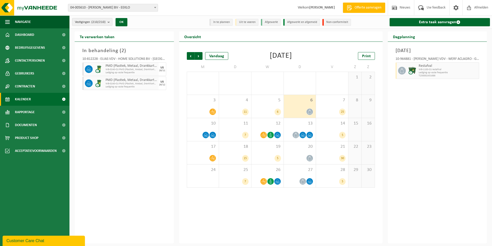
click at [308, 107] on div "6" at bounding box center [300, 106] width 32 height 23
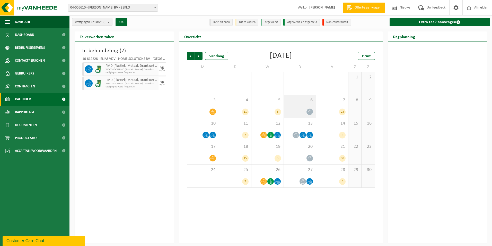
click at [302, 107] on div "6" at bounding box center [300, 106] width 32 height 23
click at [274, 110] on div "6" at bounding box center [267, 111] width 27 height 7
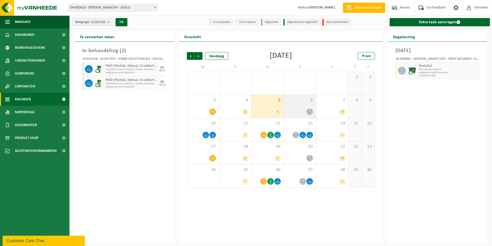
click at [302, 109] on div at bounding box center [299, 111] width 27 height 7
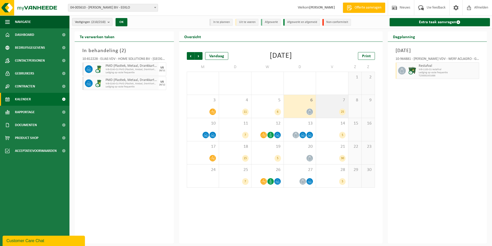
click at [322, 108] on div "7 25" at bounding box center [332, 106] width 32 height 23
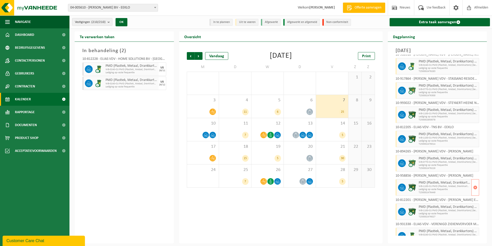
scroll to position [425, 0]
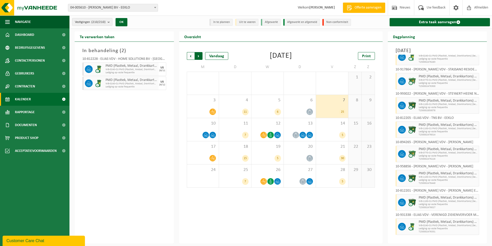
click at [187, 56] on span "Vorige" at bounding box center [191, 56] width 8 height 8
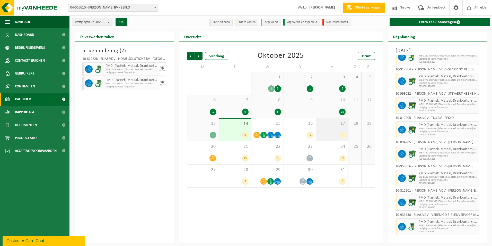
click at [325, 132] on div "5" at bounding box center [332, 135] width 27 height 7
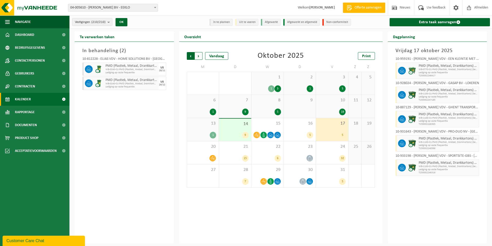
click at [199, 57] on span "Volgende" at bounding box center [199, 56] width 8 height 8
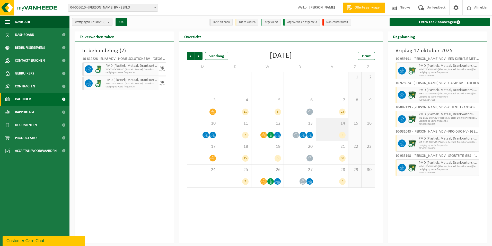
click at [333, 127] on div "14 5" at bounding box center [332, 129] width 32 height 23
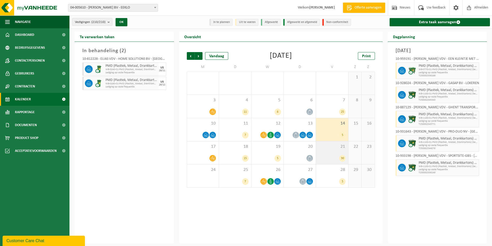
click at [334, 152] on div "21 30" at bounding box center [332, 152] width 32 height 23
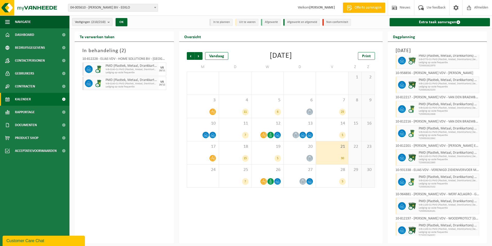
scroll to position [546, 0]
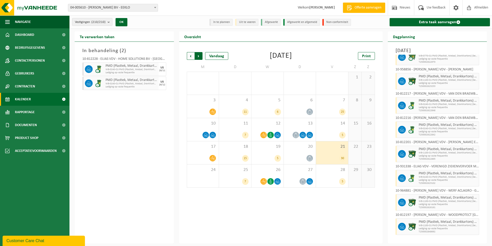
click at [190, 54] on span "Vorige" at bounding box center [191, 56] width 8 height 8
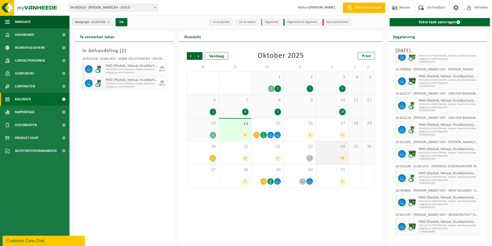
click at [324, 148] on span "24" at bounding box center [332, 147] width 27 height 6
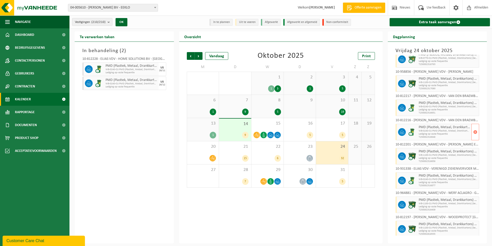
scroll to position [594, 0]
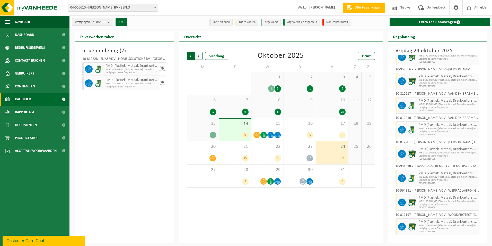
click at [200, 55] on span "Volgende" at bounding box center [199, 56] width 8 height 8
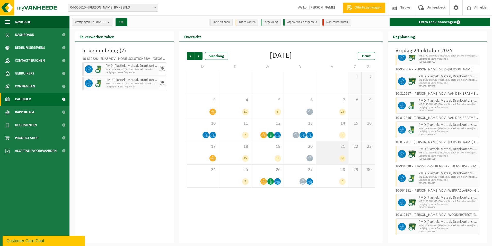
click at [327, 149] on span "21" at bounding box center [332, 147] width 27 height 6
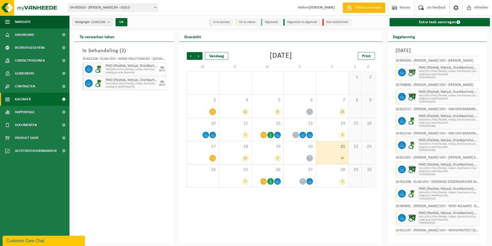
scroll to position [546, 0]
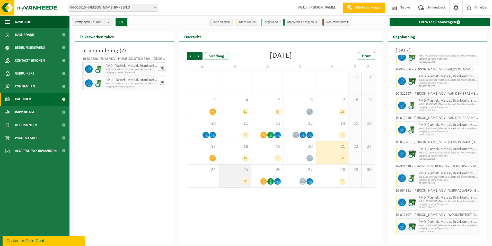
click at [243, 174] on div "25 7" at bounding box center [235, 175] width 32 height 23
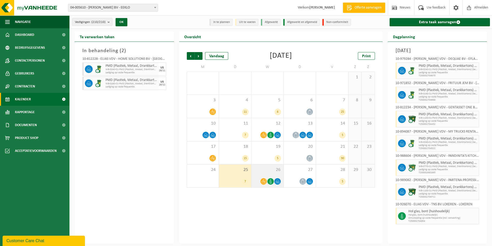
click at [275, 175] on div "26" at bounding box center [267, 175] width 32 height 23
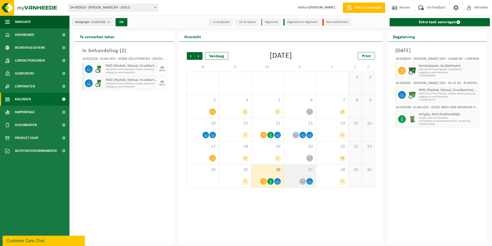
click at [306, 178] on div at bounding box center [299, 181] width 27 height 7
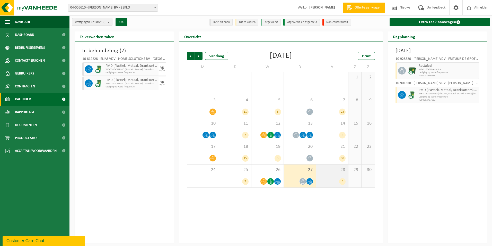
drag, startPoint x: 334, startPoint y: 182, endPoint x: 330, endPoint y: 179, distance: 4.6
click at [334, 182] on div "5" at bounding box center [332, 181] width 27 height 7
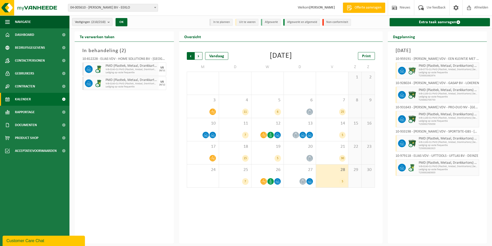
click at [198, 55] on span "Volgende" at bounding box center [199, 56] width 8 height 8
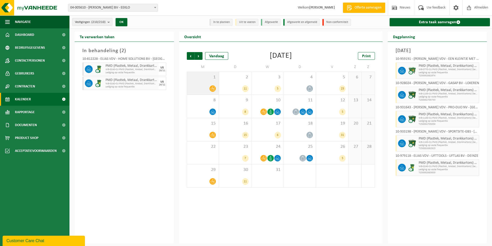
click at [204, 82] on div "1" at bounding box center [203, 83] width 32 height 23
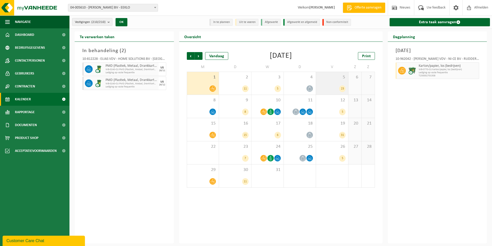
click at [330, 87] on div "23" at bounding box center [332, 88] width 27 height 7
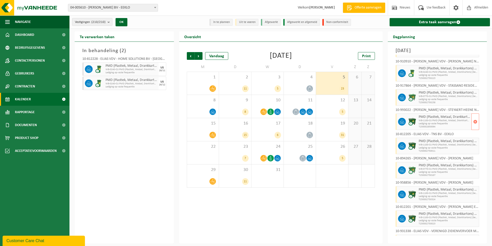
scroll to position [377, 0]
